Goal: Obtain resource: Download file/media

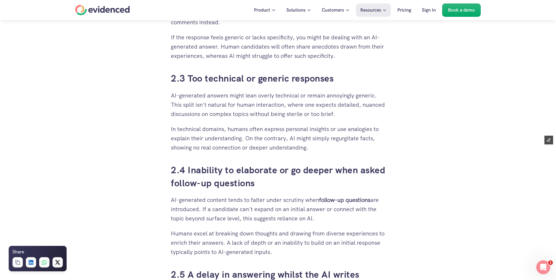
scroll to position [1018, 0]
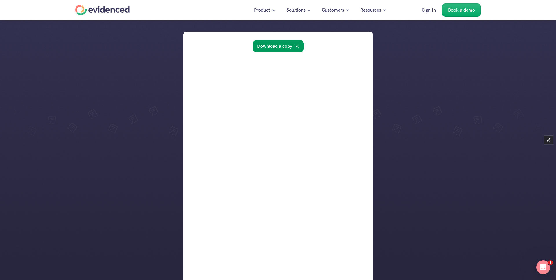
click at [290, 44] on link "Download a copy" at bounding box center [277, 46] width 51 height 12
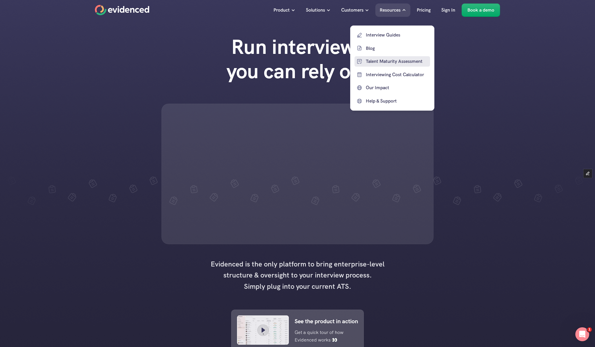
click at [383, 63] on p "Talent Maturity Assessment" at bounding box center [397, 62] width 63 height 8
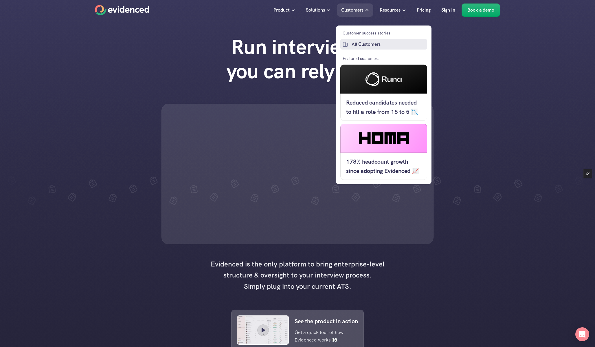
click at [369, 45] on p "All Customers" at bounding box center [389, 45] width 74 height 8
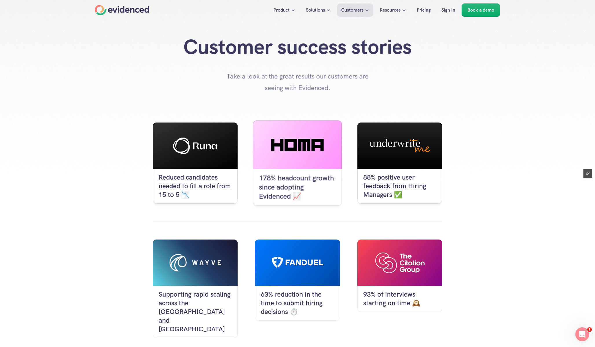
click at [284, 183] on p "178% headcount growth since adopting Evidenced 📈" at bounding box center [297, 187] width 77 height 27
click at [275, 142] on icon at bounding box center [297, 145] width 53 height 12
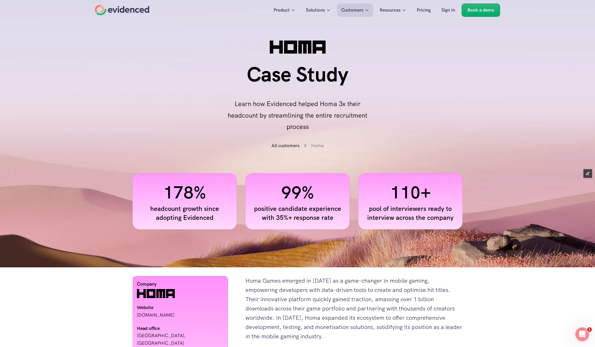
click at [169, 91] on div "Case Study Learn how Evidenced helped Homa 3x their headcount by streamlining t…" at bounding box center [297, 97] width 595 height 70
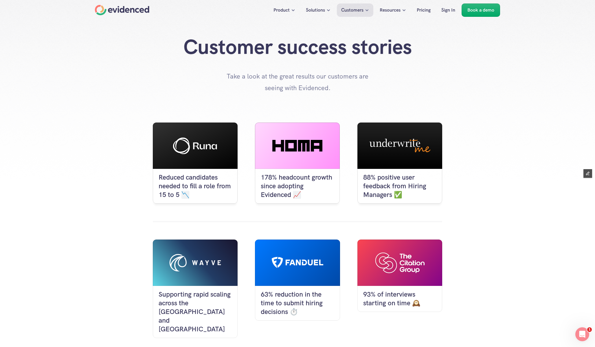
click at [294, 266] on div at bounding box center [298, 262] width 52 height 11
click at [204, 275] on div at bounding box center [195, 261] width 89 height 49
click at [310, 272] on div at bounding box center [297, 262] width 85 height 46
click at [296, 175] on p "178% headcount growth since adopting Evidenced 📈" at bounding box center [297, 187] width 77 height 27
